Goal: Task Accomplishment & Management: Complete application form

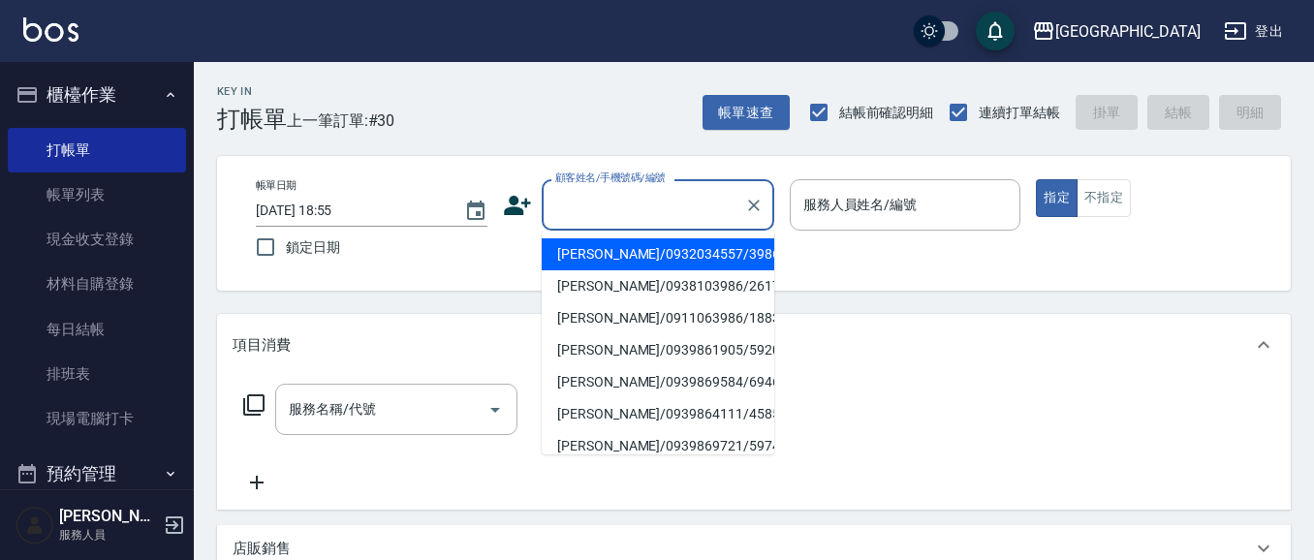
drag, startPoint x: 598, startPoint y: 203, endPoint x: 568, endPoint y: 193, distance: 31.6
click at [597, 203] on input "顧客姓名/手機號碼/編號" at bounding box center [643, 205] width 186 height 34
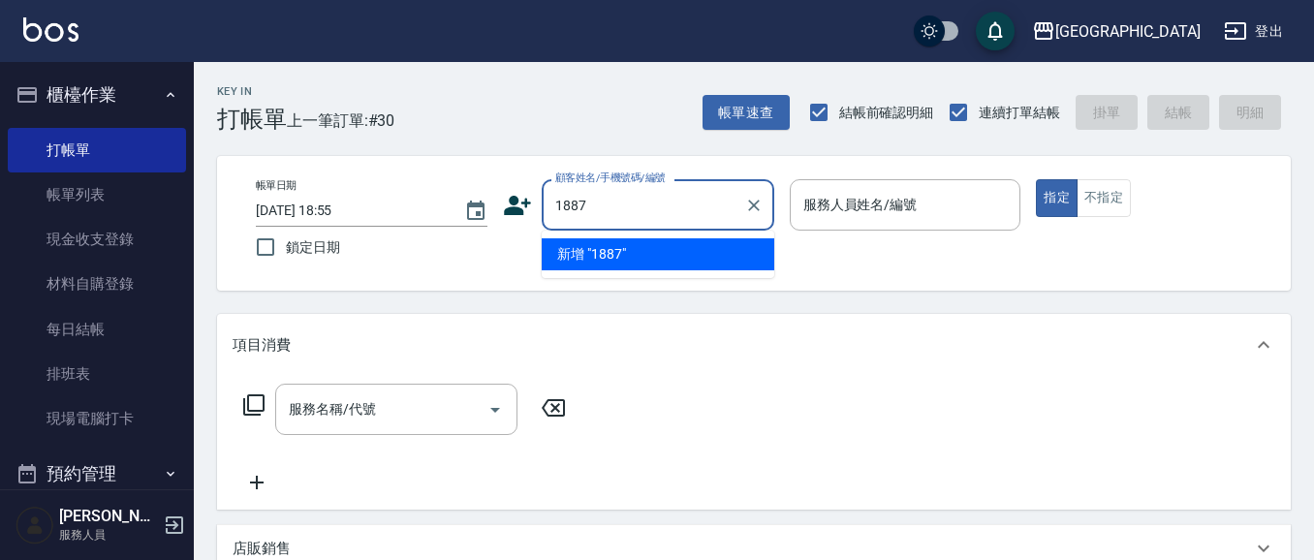
type input "1887"
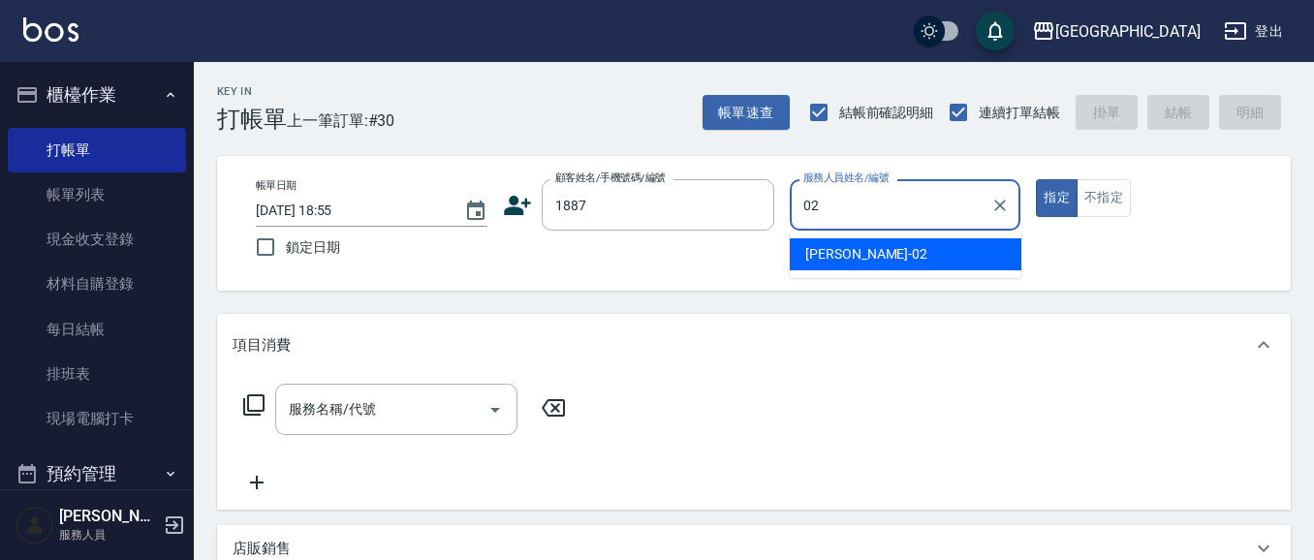
type input "[PERSON_NAME]-02"
type button "true"
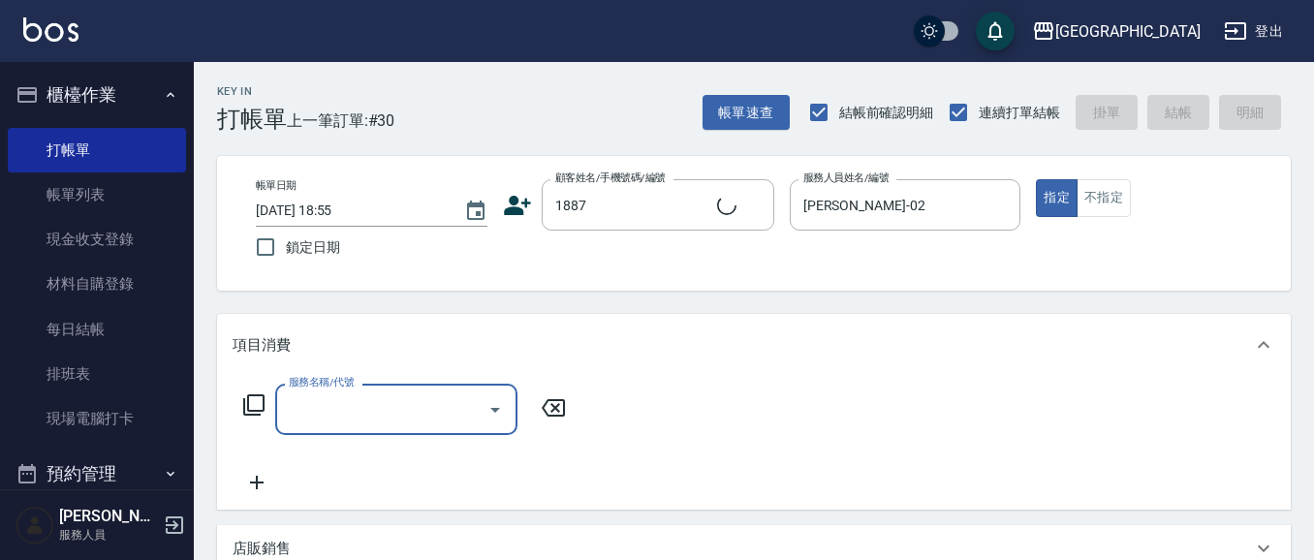
type input "[PERSON_NAME]/0920178671/1887"
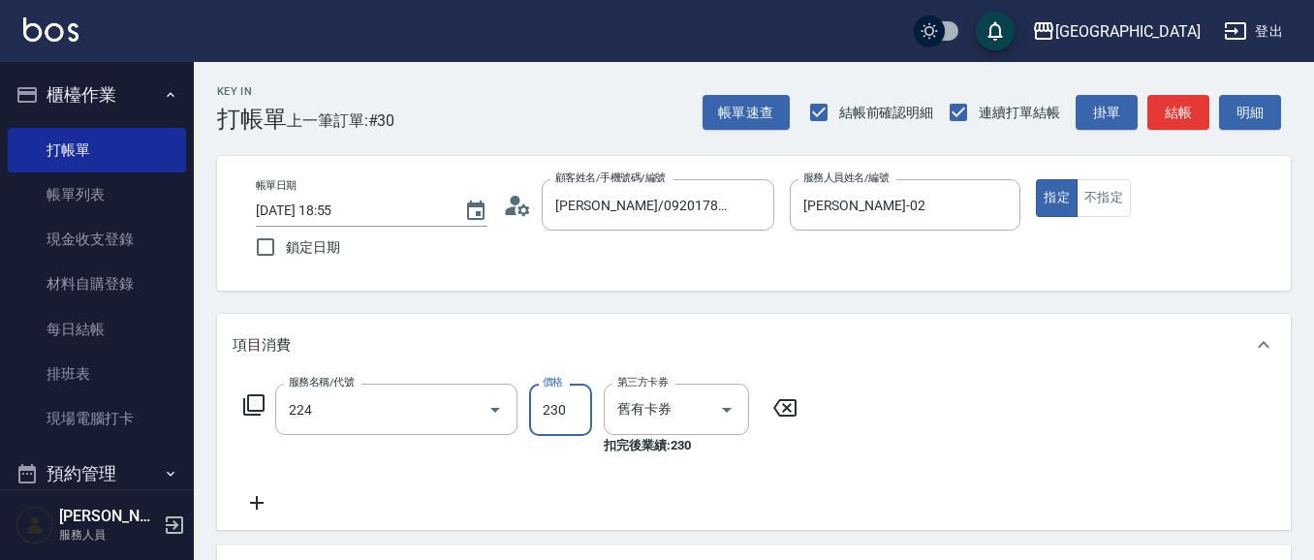
type input "洗髮(卡)230(224)"
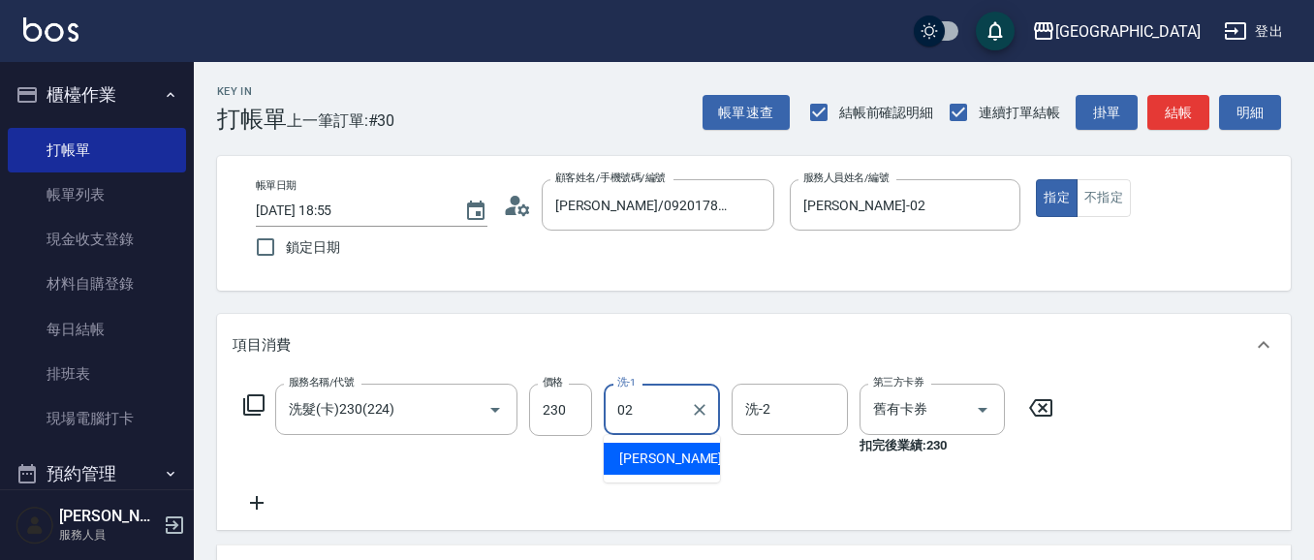
type input "[PERSON_NAME]-02"
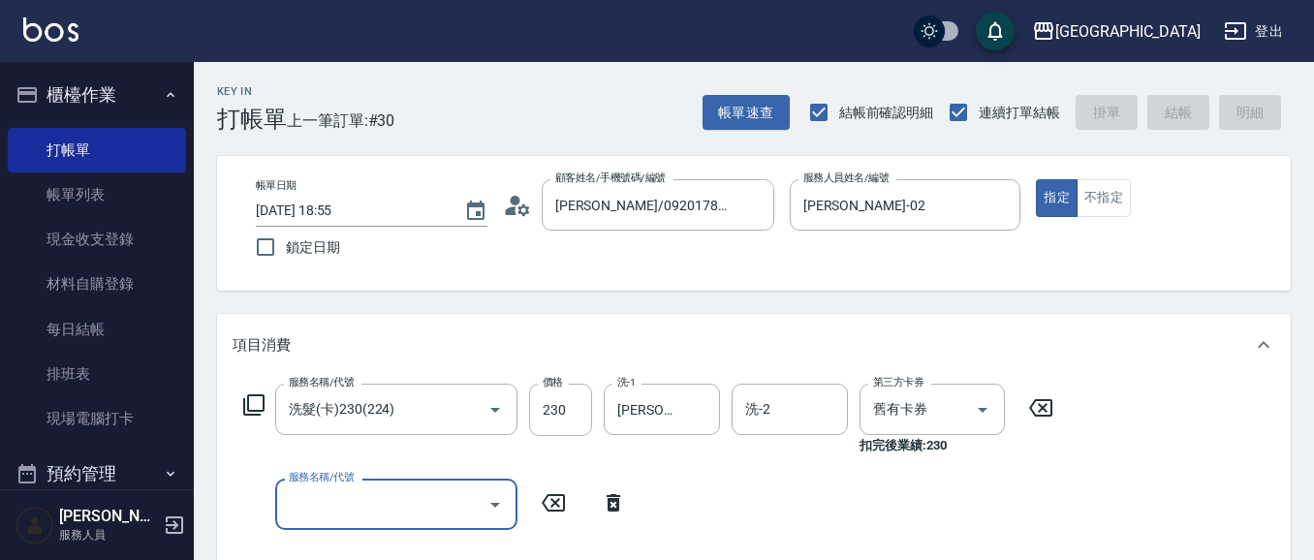
type input "7"
type input "5"
type input "[DATE] 19:38"
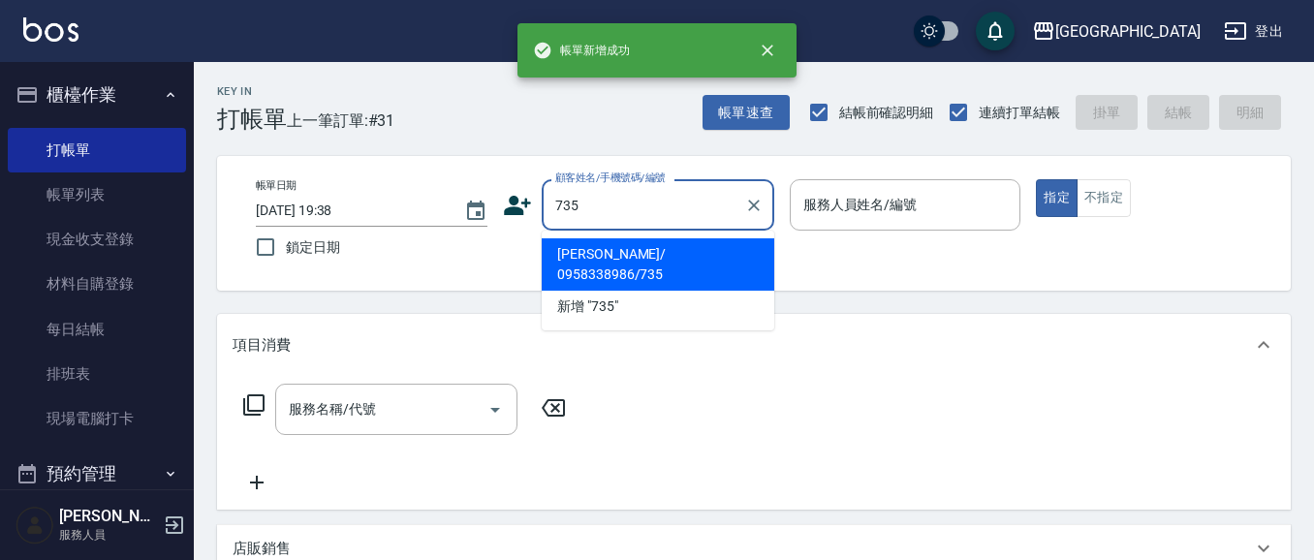
type input "735"
type input "0"
type input "[PERSON_NAME]/ 0958338986/735"
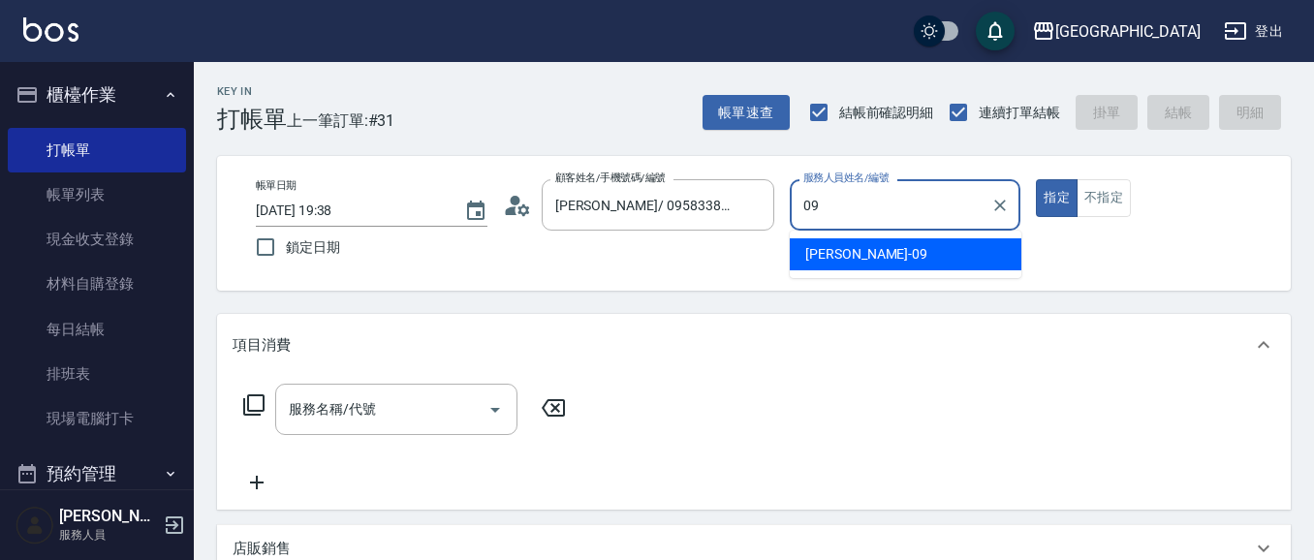
type input "[PERSON_NAME]-09"
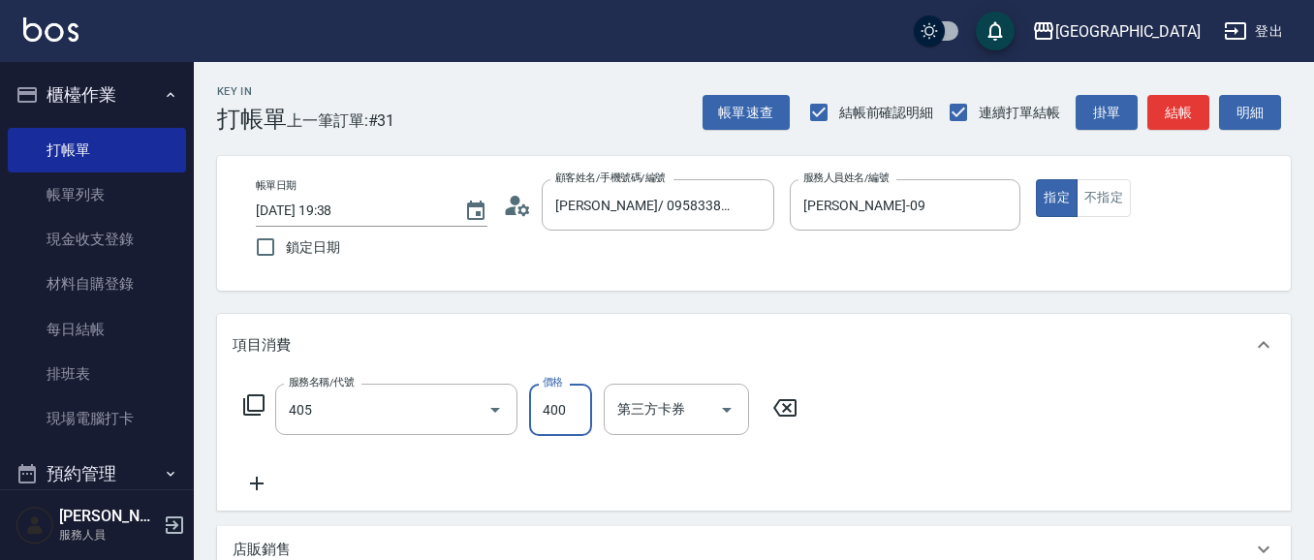
type input "剪髮(400)(405)"
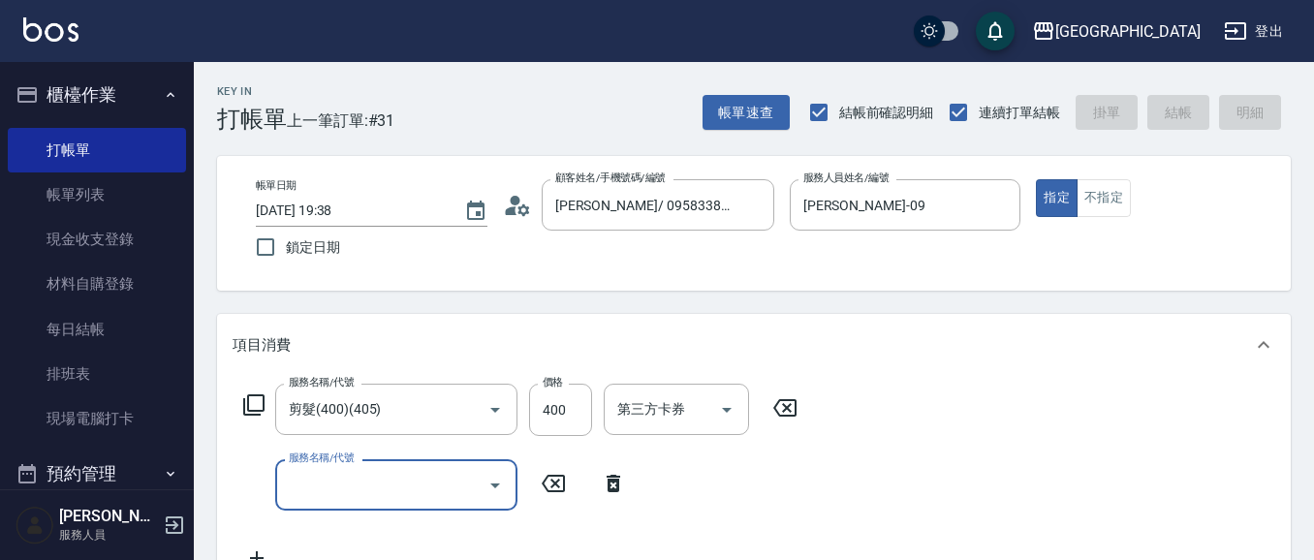
type input "[DATE] 19:39"
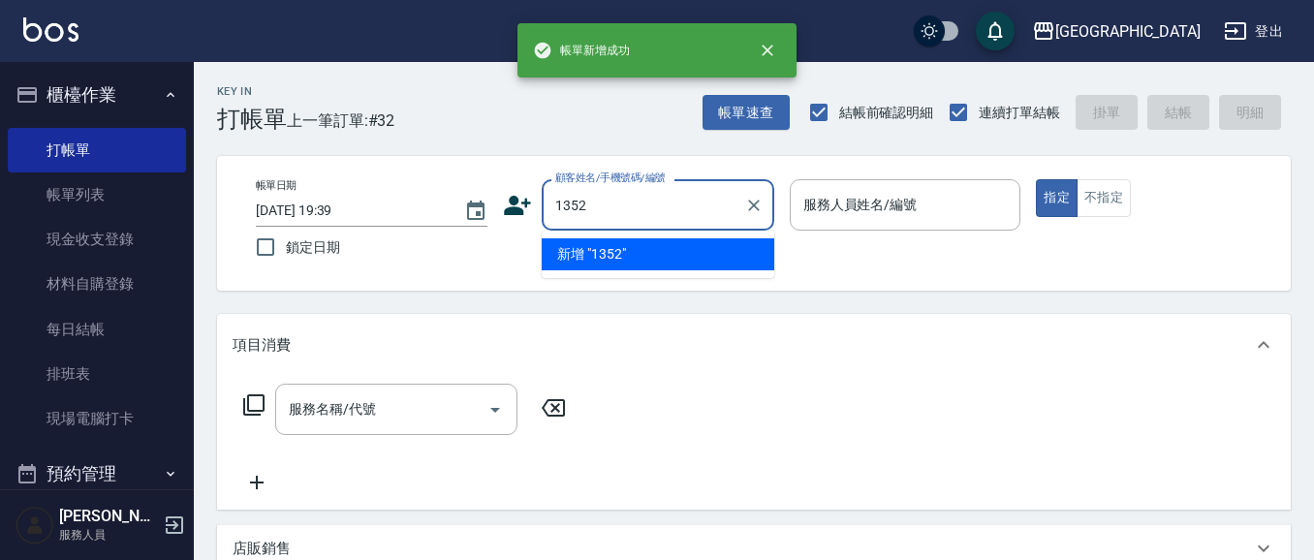
type input "1352"
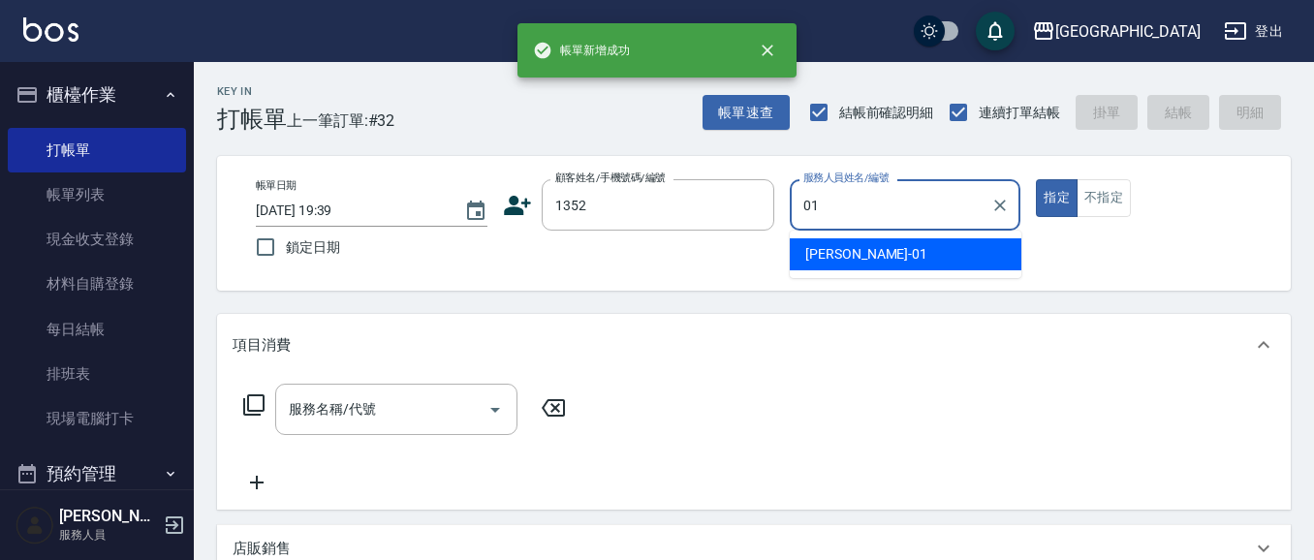
type input "[PERSON_NAME]-01"
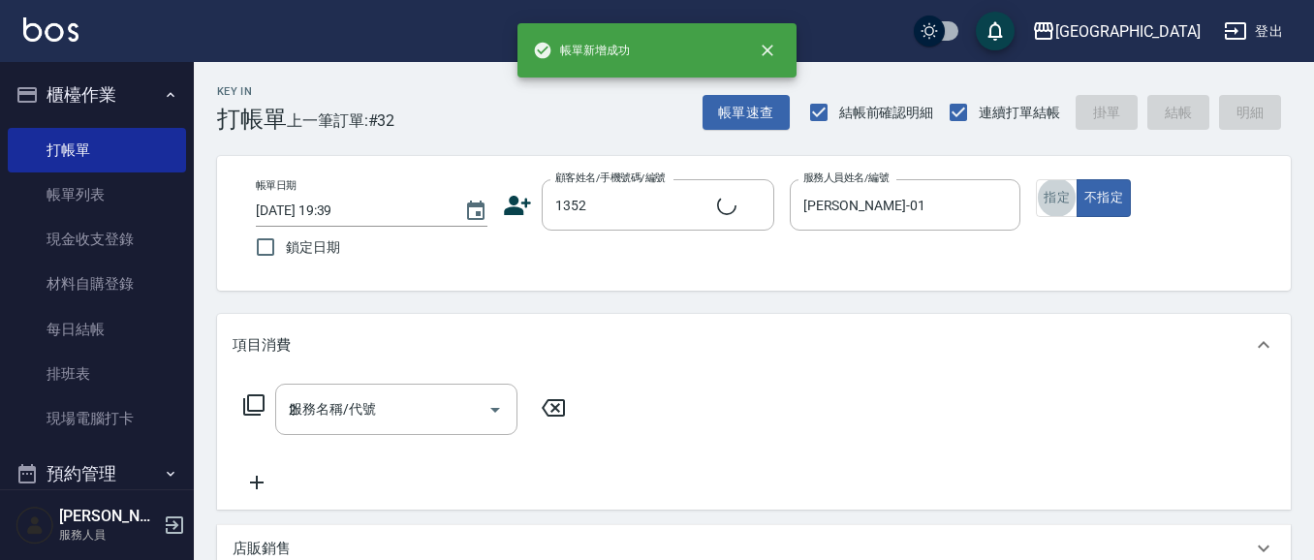
type input "21"
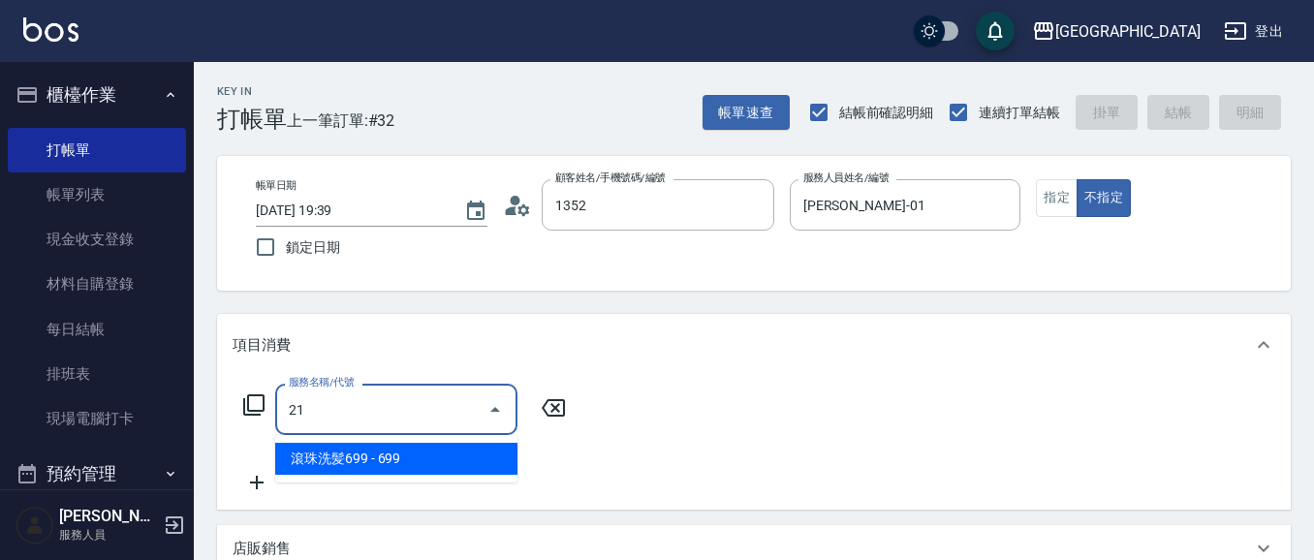
type input "[PERSON_NAME]/0421/1352"
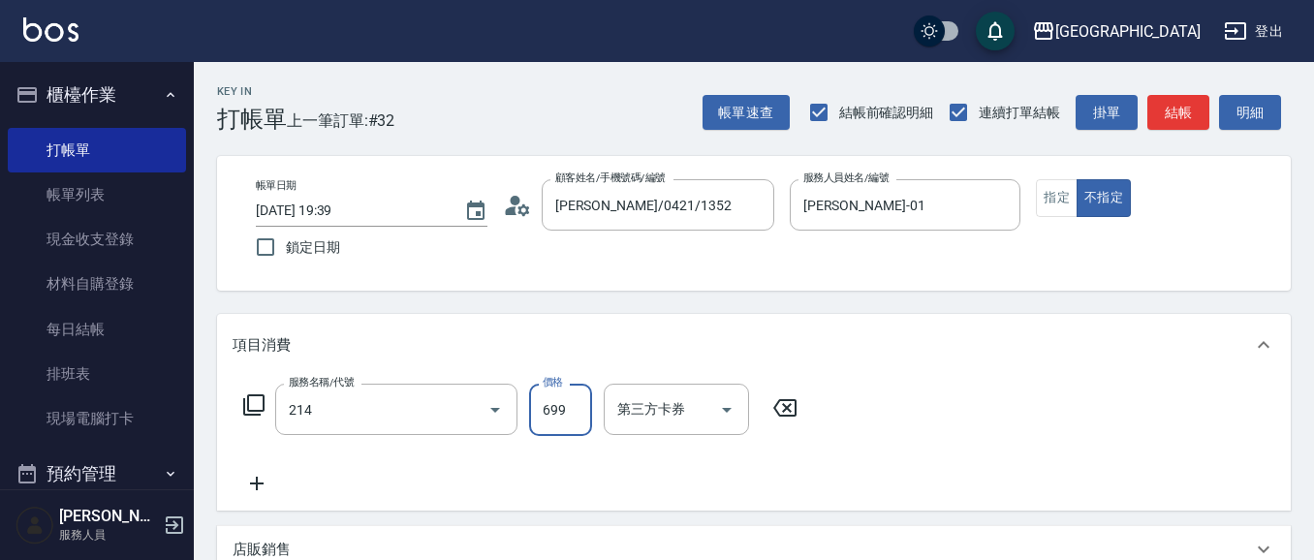
type input "滾珠洗髪699(214)"
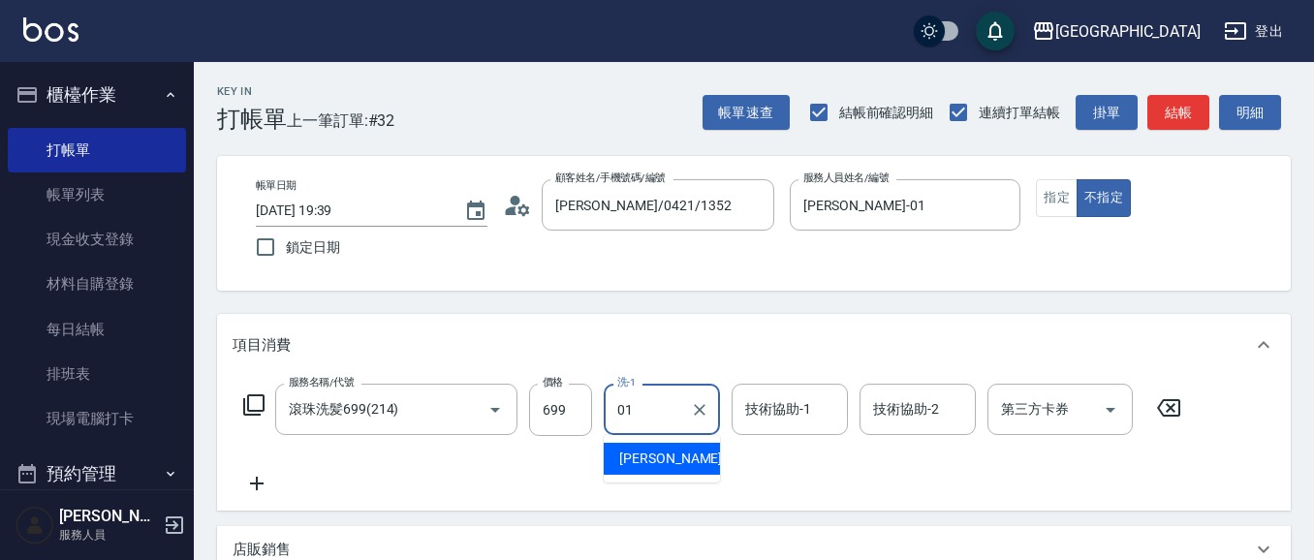
type input "[PERSON_NAME]-01"
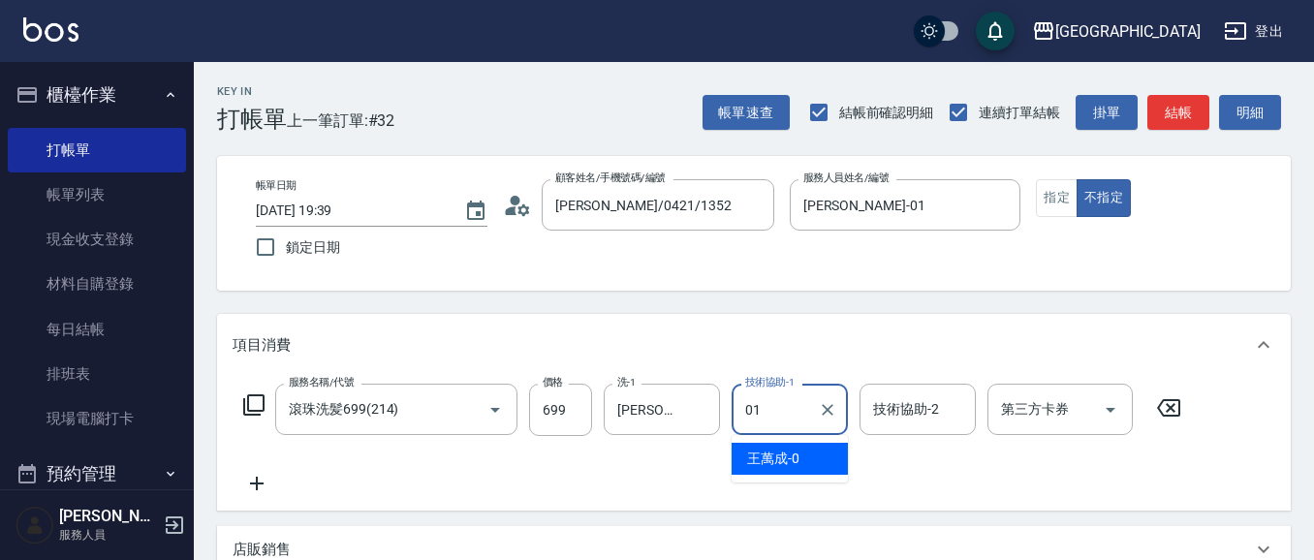
type input "[PERSON_NAME]-01"
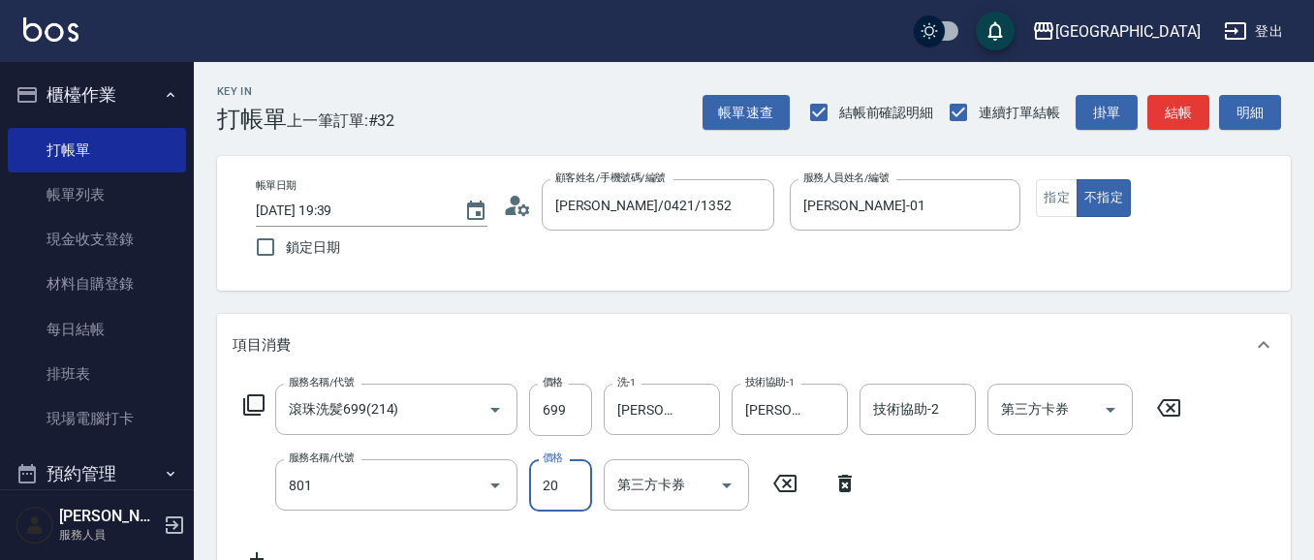
type input "潤絲(801)"
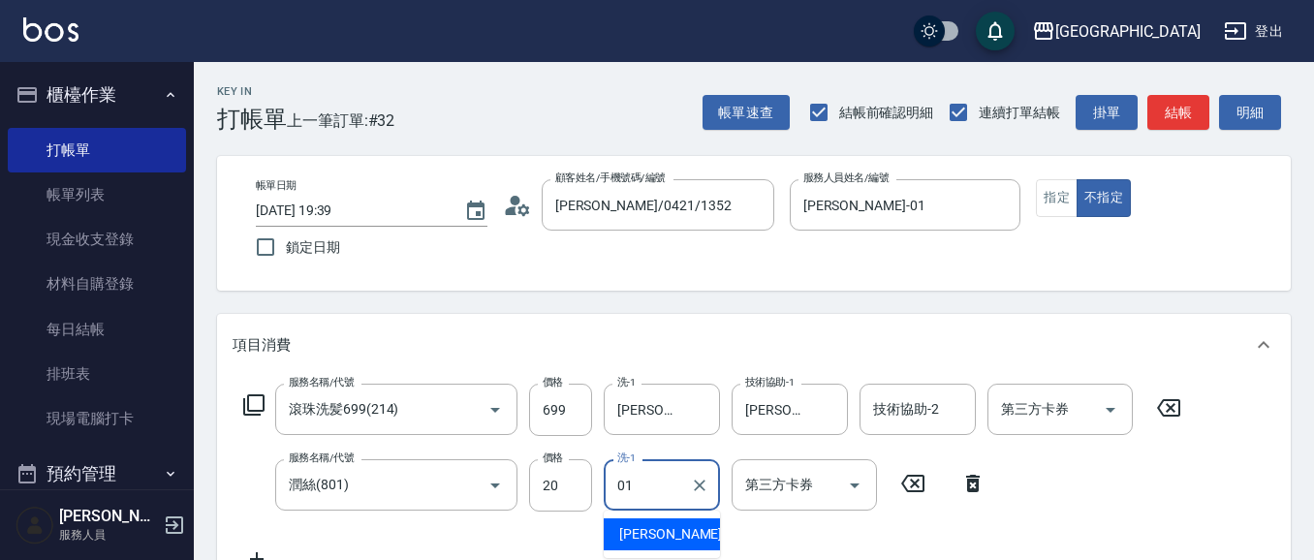
type input "[PERSON_NAME]-01"
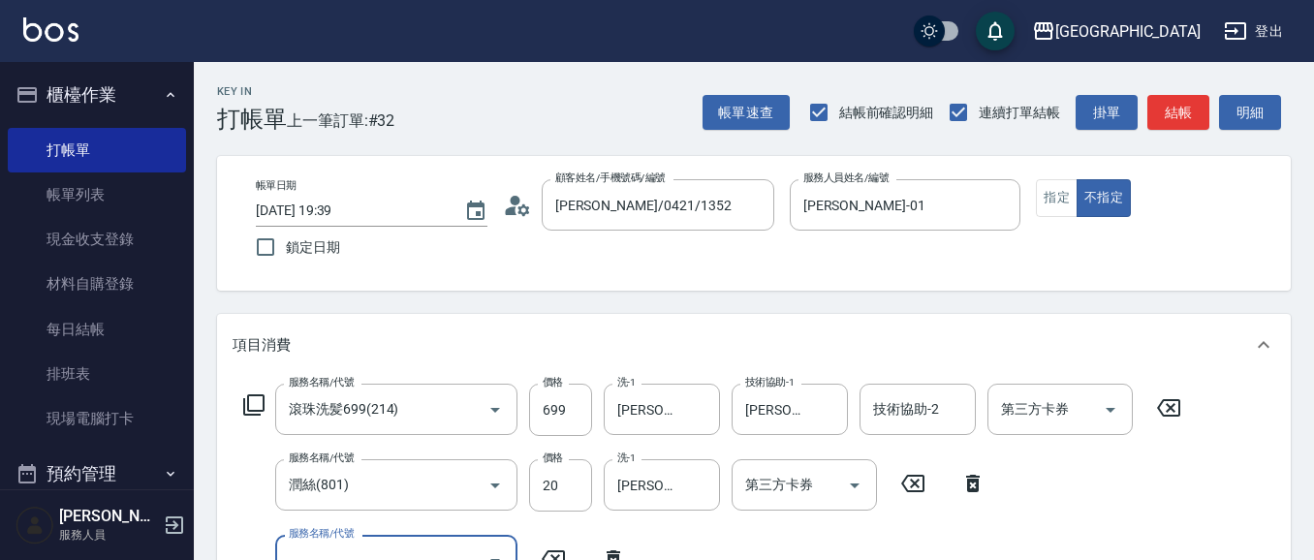
scroll to position [17, 0]
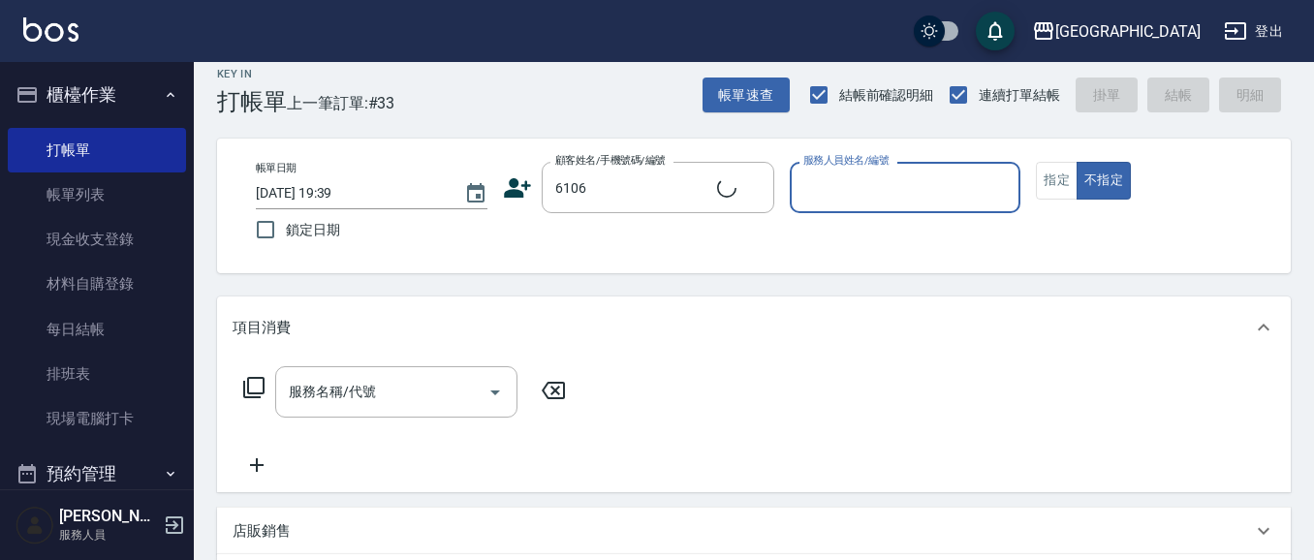
type input "[PERSON_NAME]/0920241221/6106"
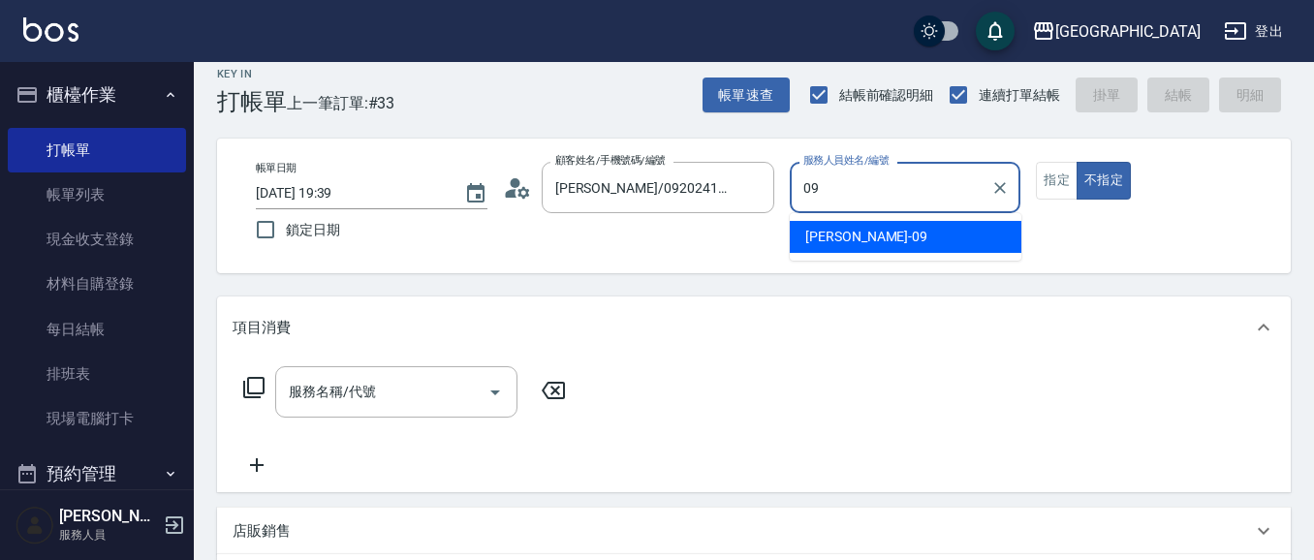
type input "09"
type button "false"
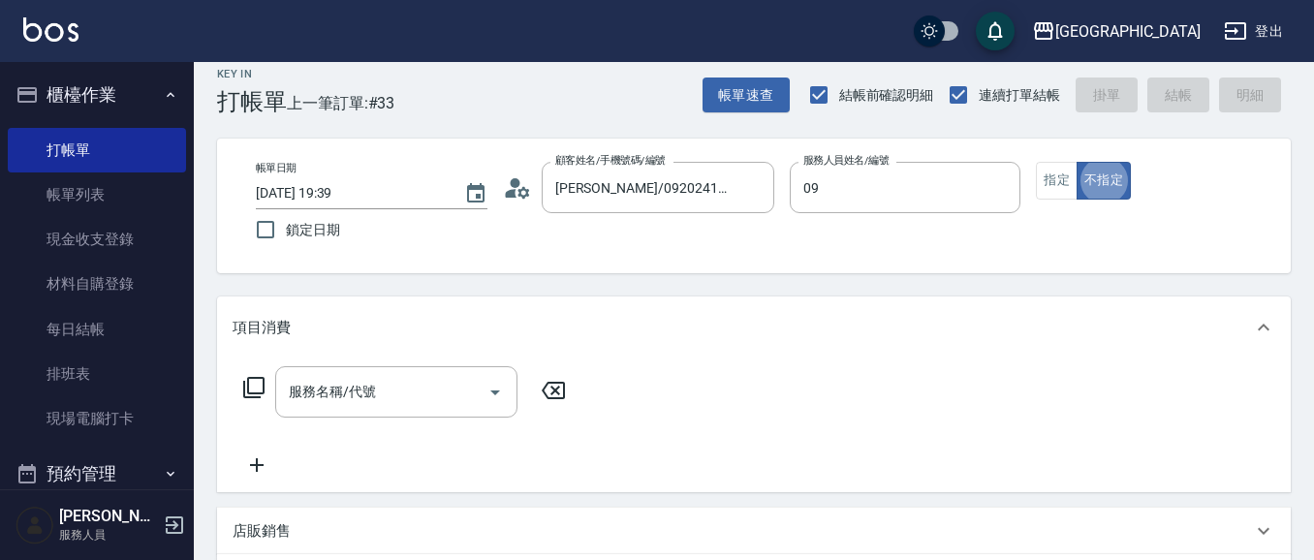
type input "[PERSON_NAME]-09"
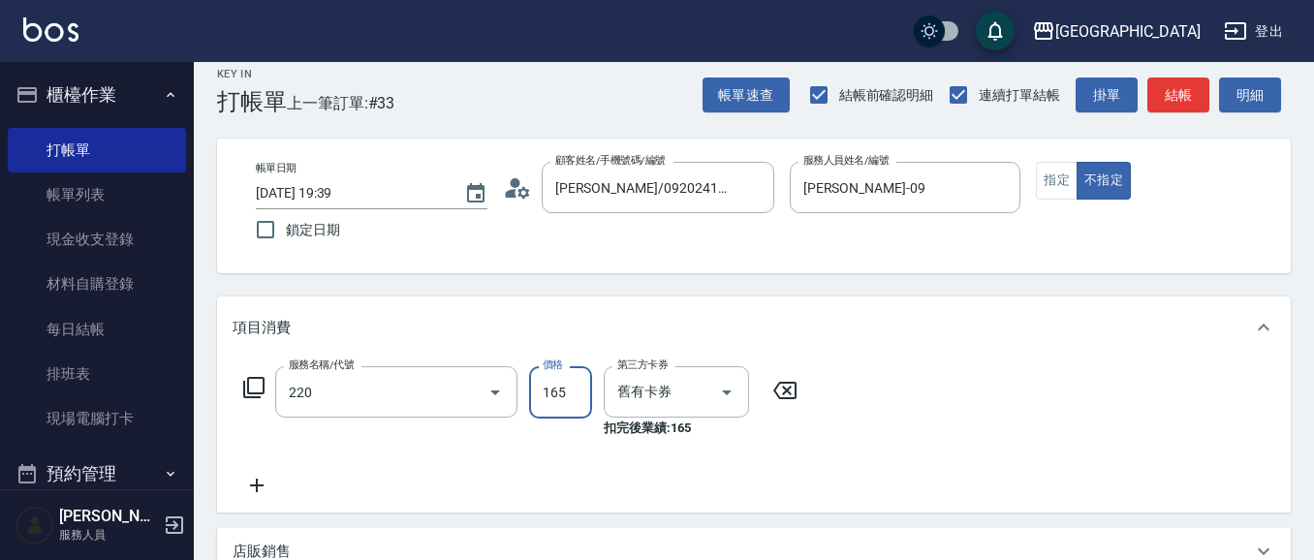
type input "洗髮卡券(165)(220)"
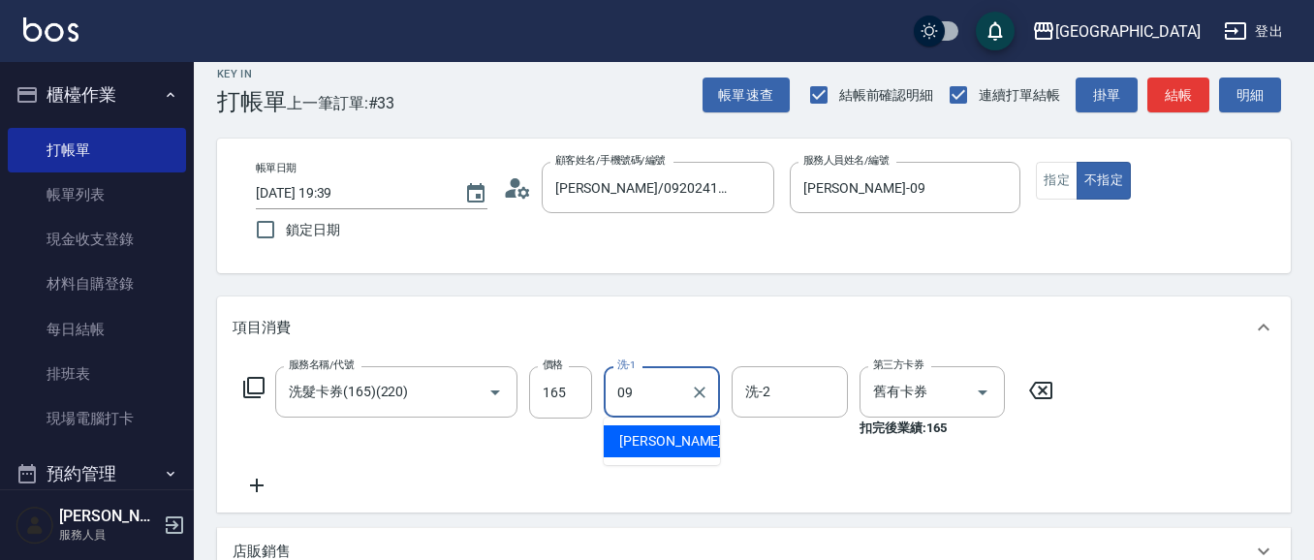
type input "[PERSON_NAME]-09"
